Goal: Navigation & Orientation: Find specific page/section

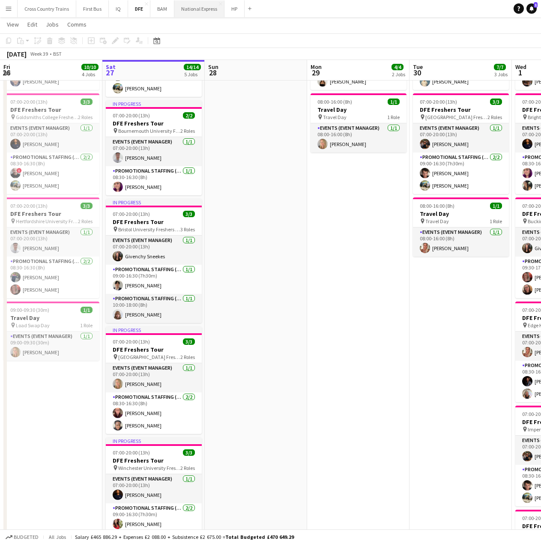
scroll to position [43, 0]
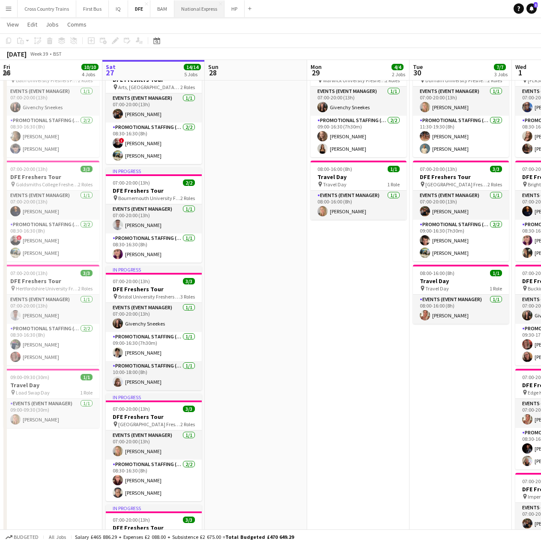
click at [195, 11] on button "National Express Close" at bounding box center [199, 8] width 50 height 17
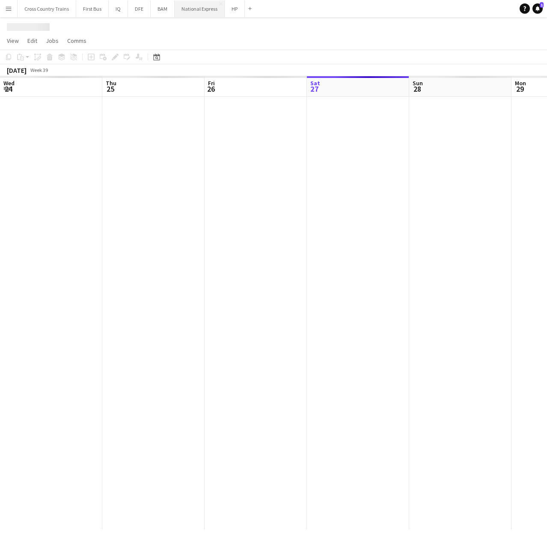
scroll to position [0, 205]
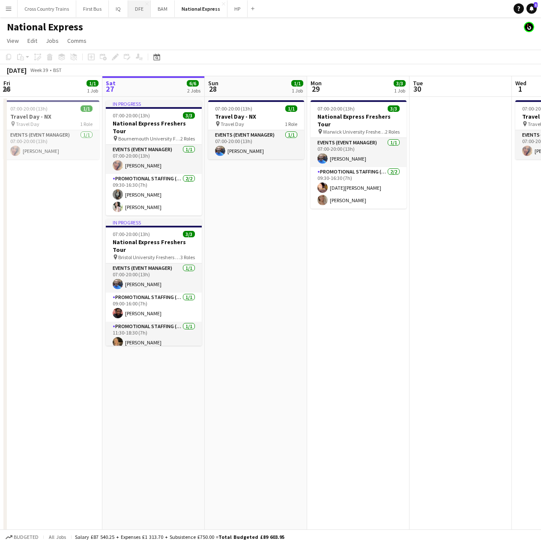
click at [140, 13] on button "DFE Close" at bounding box center [139, 8] width 23 height 17
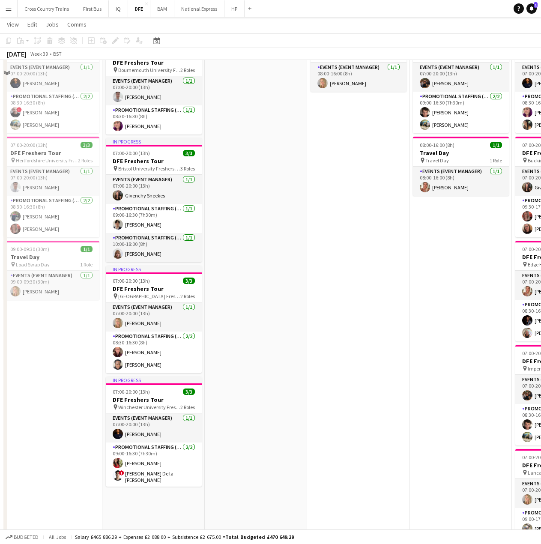
scroll to position [257, 0]
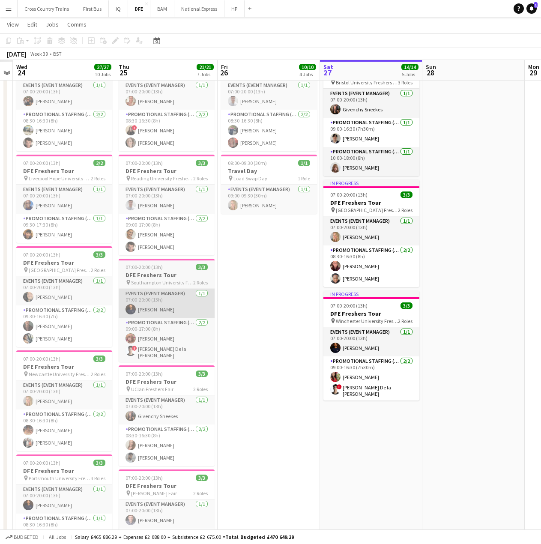
drag, startPoint x: 297, startPoint y: 228, endPoint x: 181, endPoint y: 291, distance: 132.2
click at [540, 214] on html "Menu Boards Boards Boards All jobs Status Workforce Workforce My Workforce Recr…" at bounding box center [270, 370] width 541 height 1255
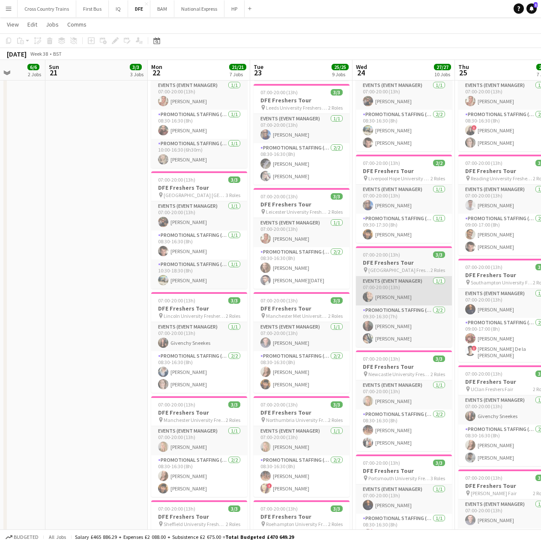
drag, startPoint x: 133, startPoint y: 315, endPoint x: 410, endPoint y: 285, distance: 278.1
click at [471, 284] on app-calendar-viewport "Thu 18 Fri 19 Sat 20 6/6 2 Jobs Sun 21 3/3 3 Jobs Mon 22 21/21 7 Jobs Tue 23 25…" at bounding box center [270, 380] width 541 height 1207
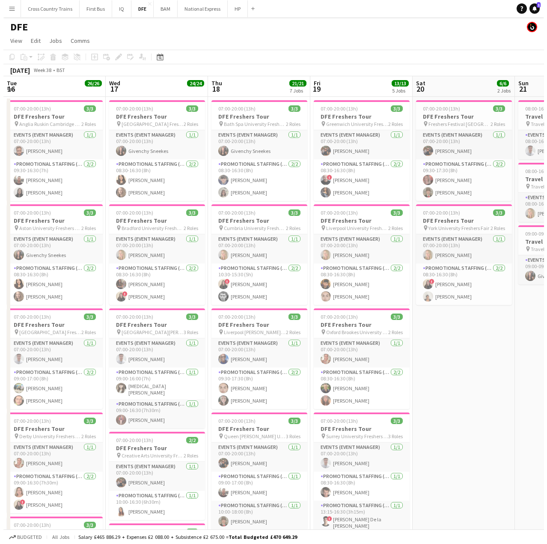
scroll to position [0, 205]
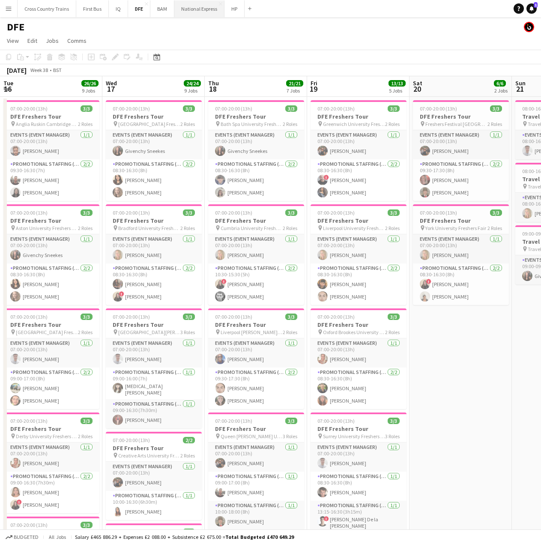
click at [200, 11] on button "National Express Close" at bounding box center [199, 8] width 50 height 17
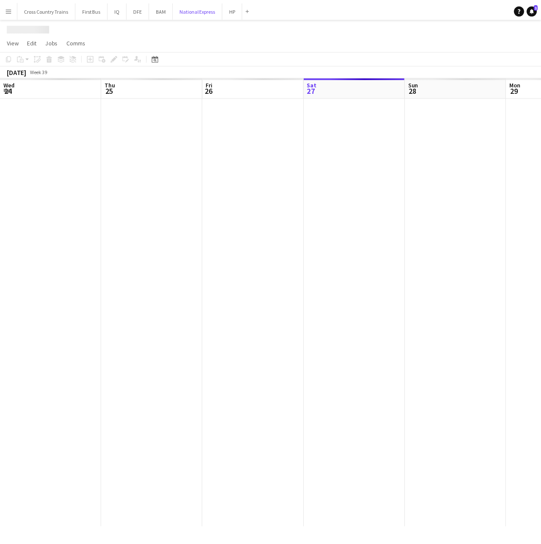
scroll to position [0, 205]
